Goal: Task Accomplishment & Management: Complete application form

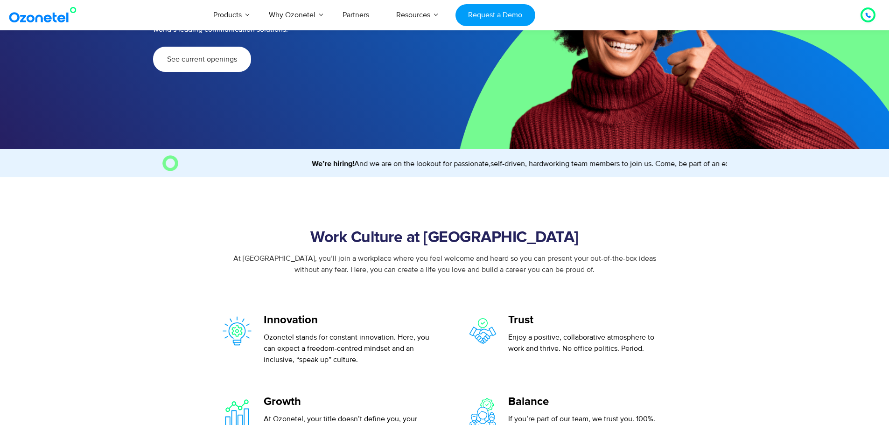
scroll to position [140, 0]
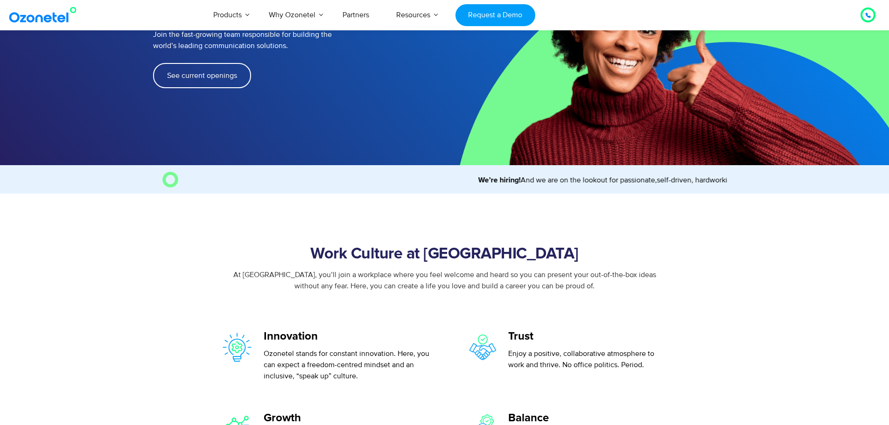
click at [217, 72] on span "See current openings" at bounding box center [202, 75] width 70 height 7
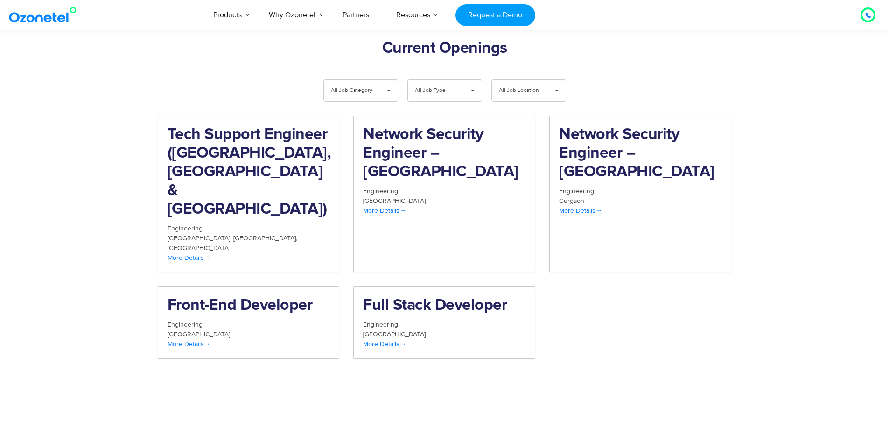
scroll to position [967, 0]
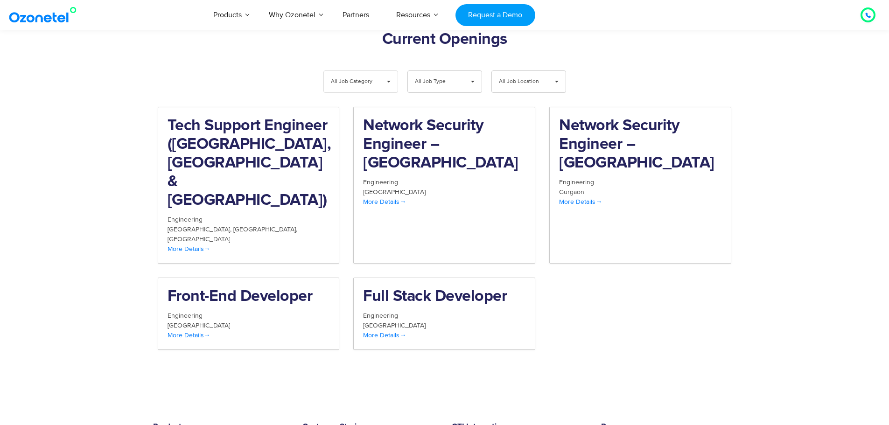
click at [387, 71] on span "▾" at bounding box center [389, 81] width 18 height 21
click at [354, 114] on li "Engineering" at bounding box center [361, 123] width 74 height 19
select select "***"
click at [475, 71] on span "▾" at bounding box center [473, 81] width 18 height 21
click at [440, 114] on li "Full Time" at bounding box center [445, 123] width 74 height 19
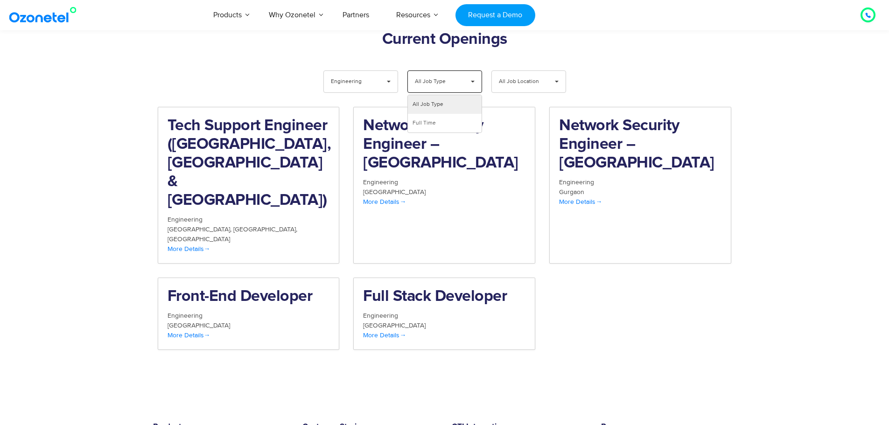
select select "**"
click at [556, 71] on span "▾" at bounding box center [557, 81] width 18 height 21
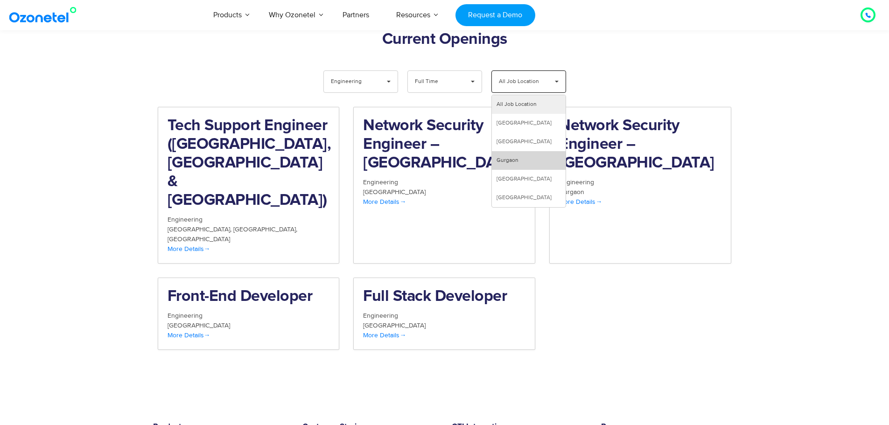
click at [526, 151] on li "Gurgaon" at bounding box center [529, 160] width 74 height 19
select select "***"
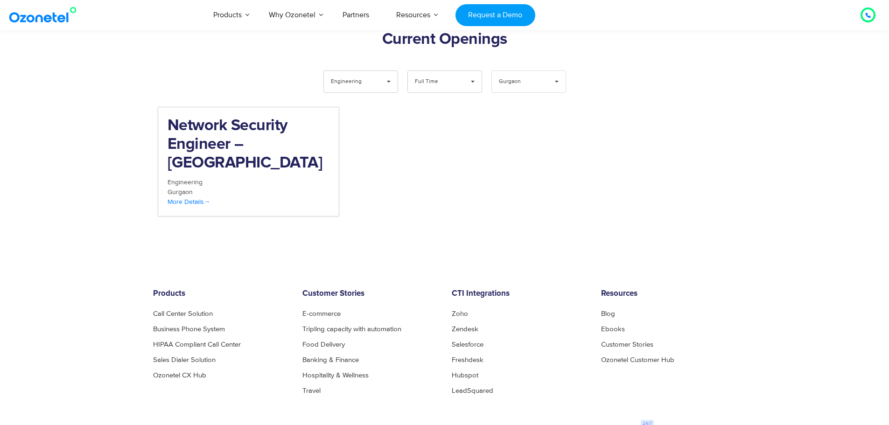
click at [552, 71] on span "▾" at bounding box center [557, 81] width 18 height 21
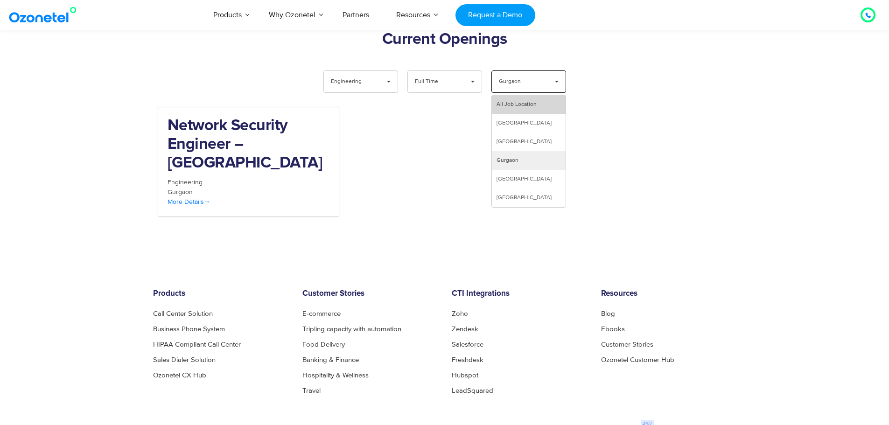
click at [520, 95] on li "All Job Location" at bounding box center [529, 104] width 74 height 19
select select "All Job Location"
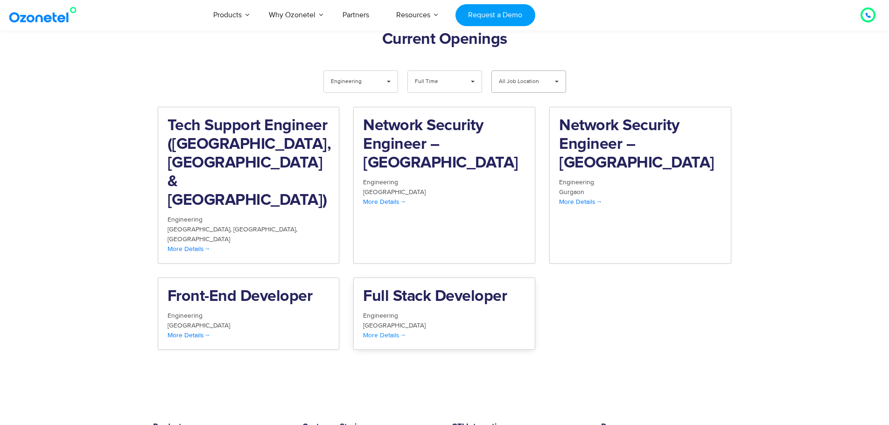
click at [377, 331] on span "More Details" at bounding box center [384, 335] width 43 height 8
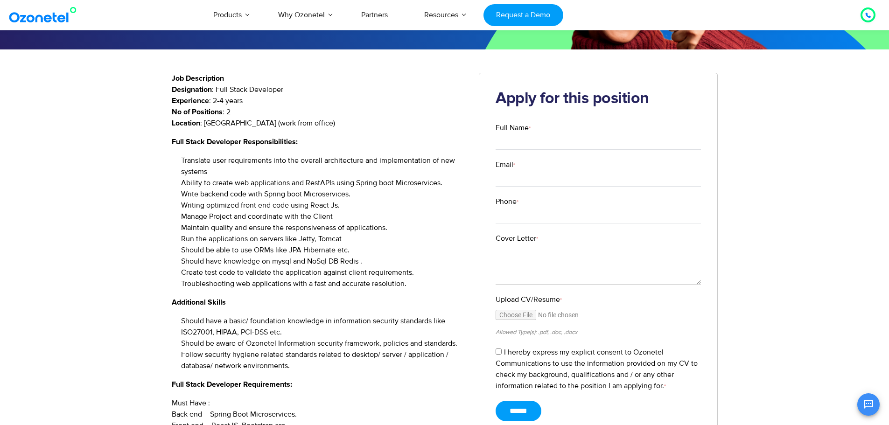
scroll to position [140, 0]
